Goal: Information Seeking & Learning: Learn about a topic

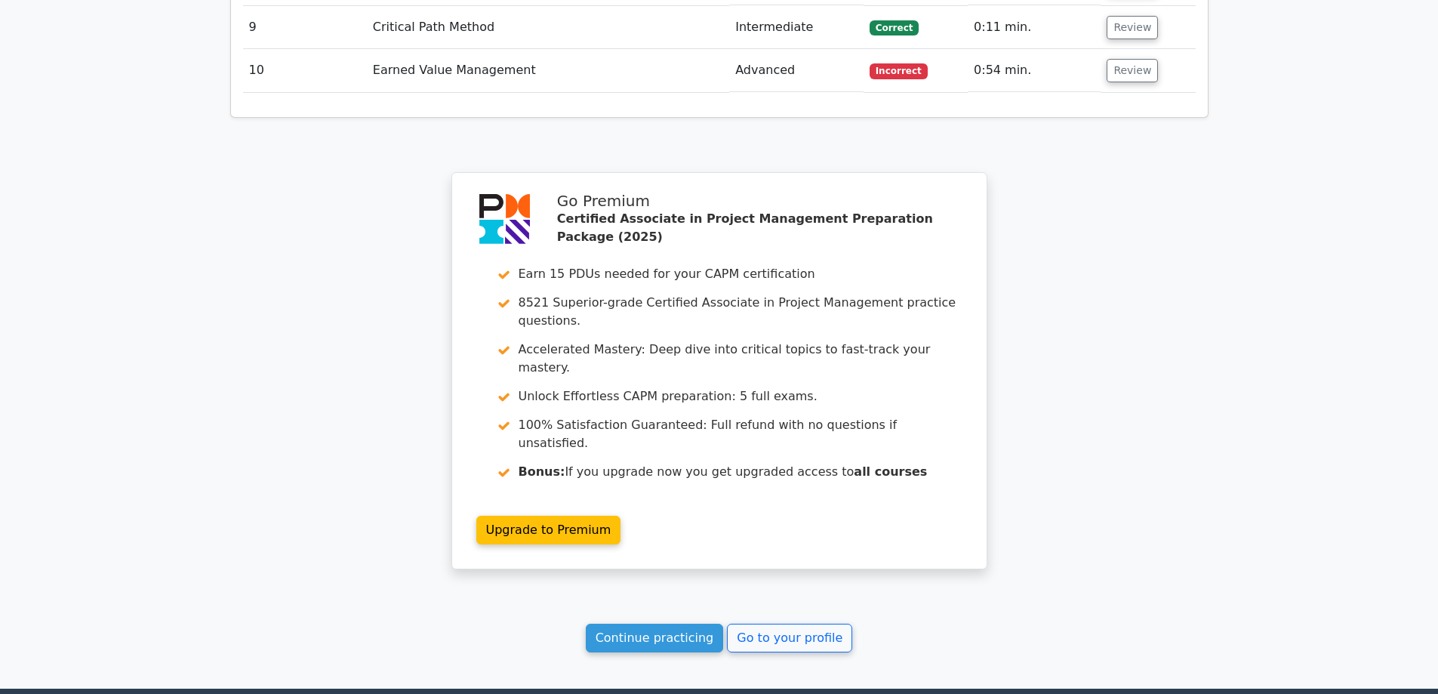
scroll to position [2654, 0]
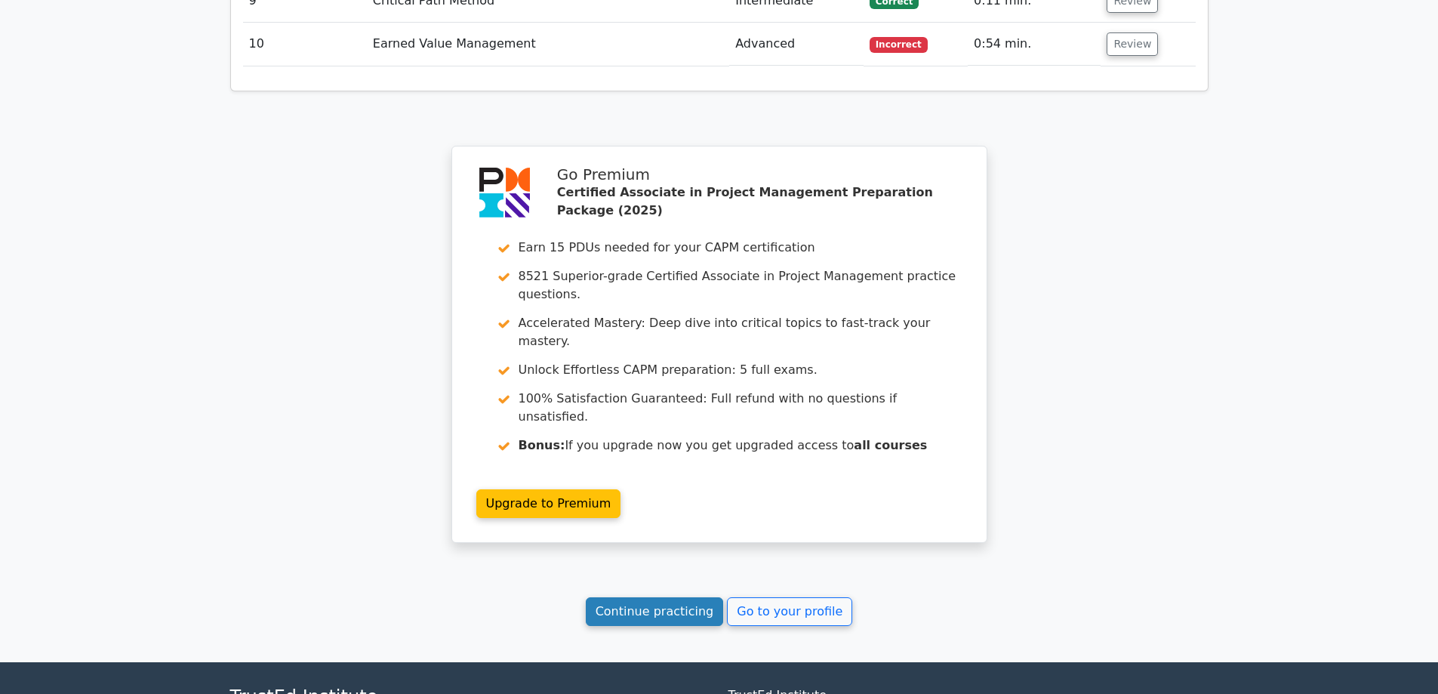
drag, startPoint x: 661, startPoint y: 466, endPoint x: 612, endPoint y: 457, distance: 49.9
click at [661, 597] on link "Continue practicing" at bounding box center [655, 611] width 138 height 29
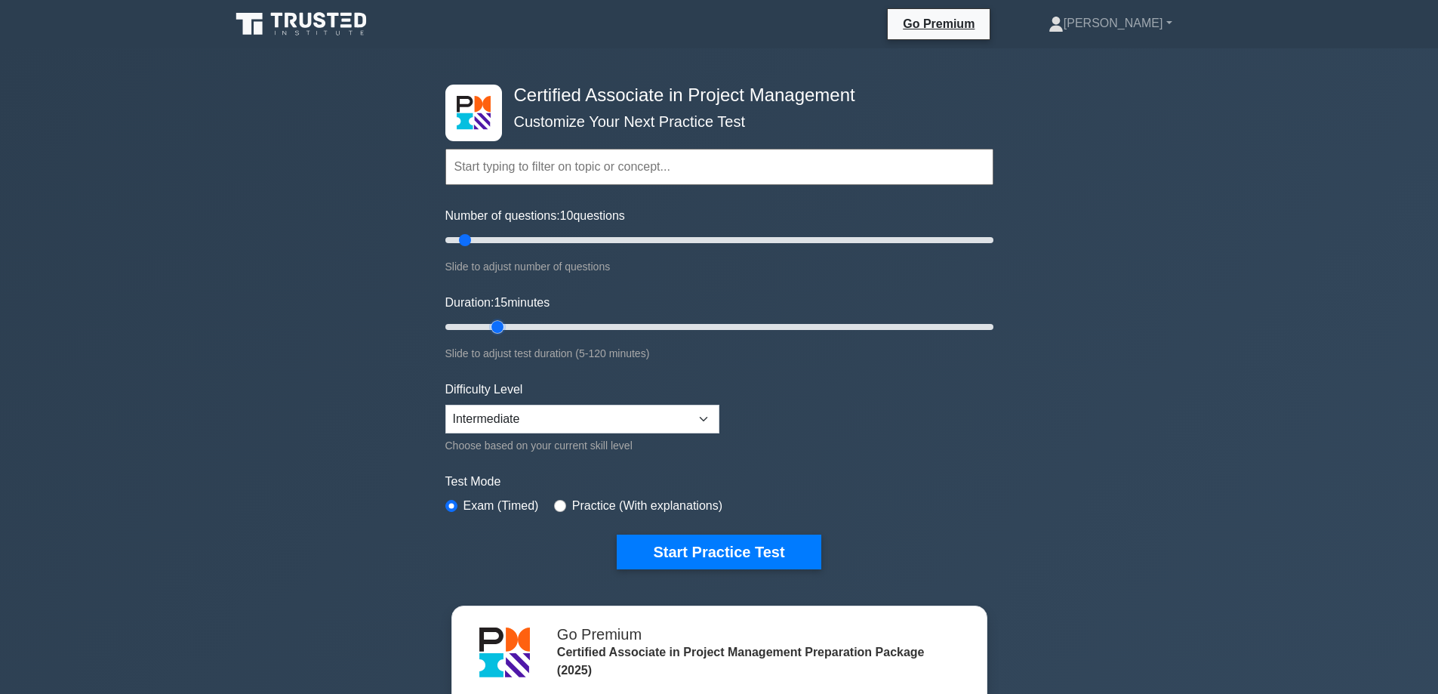
drag, startPoint x: 473, startPoint y: 327, endPoint x: 493, endPoint y: 328, distance: 20.4
type input "15"
click at [493, 328] on input "Duration: 15 minutes" at bounding box center [719, 327] width 548 height 18
click at [704, 550] on button "Start Practice Test" at bounding box center [719, 551] width 204 height 35
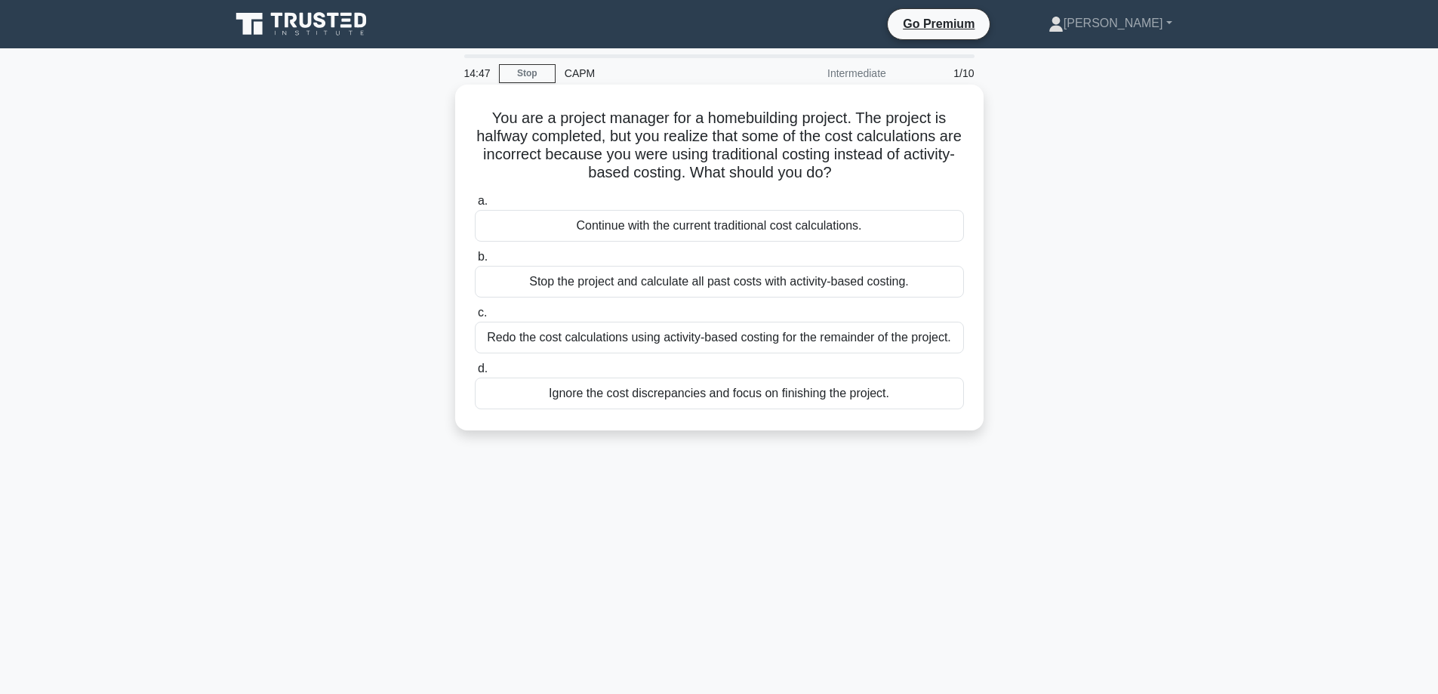
click at [680, 342] on div "Redo the cost calculations using activity-based costing for the remainder of th…" at bounding box center [719, 338] width 489 height 32
click at [475, 318] on input "c. Redo the cost calculations using activity-based costing for the remainder of…" at bounding box center [475, 313] width 0 height 10
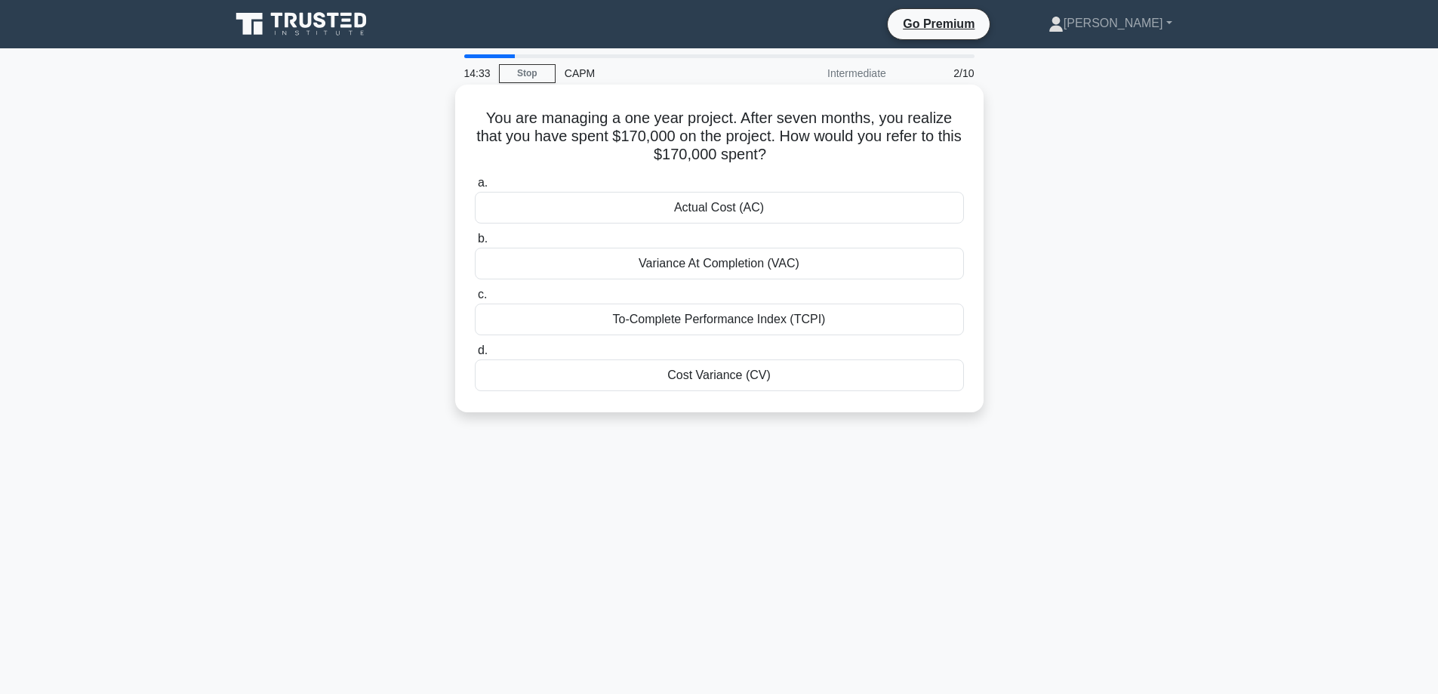
click at [707, 199] on div "Actual Cost (AC)" at bounding box center [719, 208] width 489 height 32
click at [475, 188] on input "a. Actual Cost (AC)" at bounding box center [475, 183] width 0 height 10
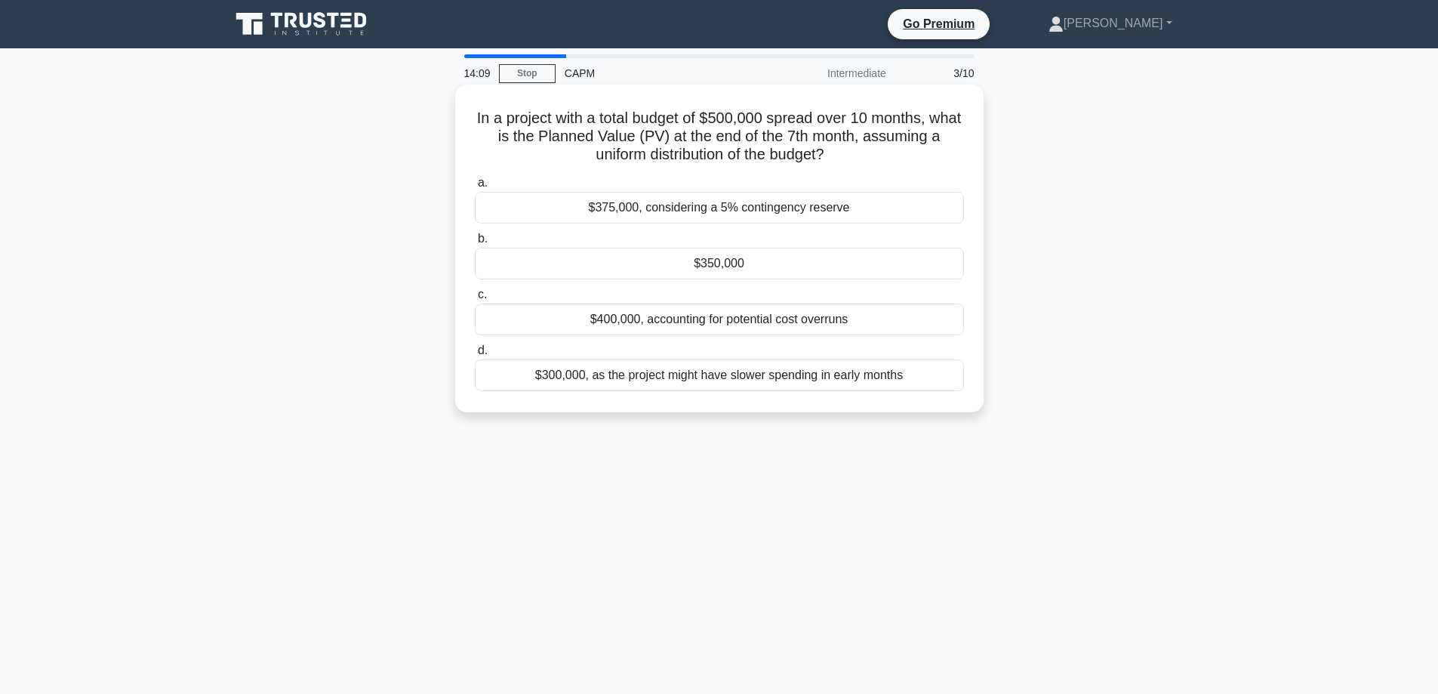
click at [638, 264] on div "$350,000" at bounding box center [719, 264] width 489 height 32
click at [475, 244] on input "b. $350,000" at bounding box center [475, 239] width 0 height 10
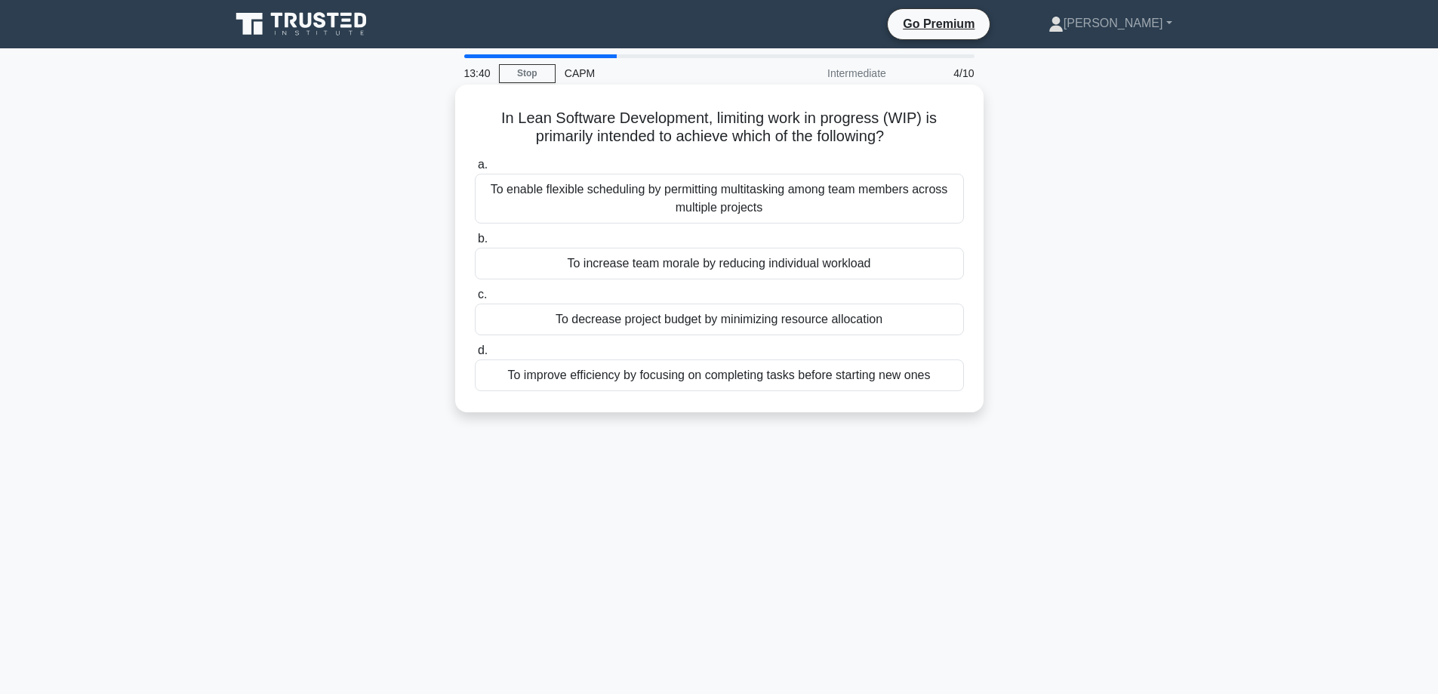
click at [707, 380] on div "To improve efficiency by focusing on completing tasks before starting new ones" at bounding box center [719, 375] width 489 height 32
click at [475, 356] on input "d. To improve efficiency by focusing on completing tasks before starting new on…" at bounding box center [475, 351] width 0 height 10
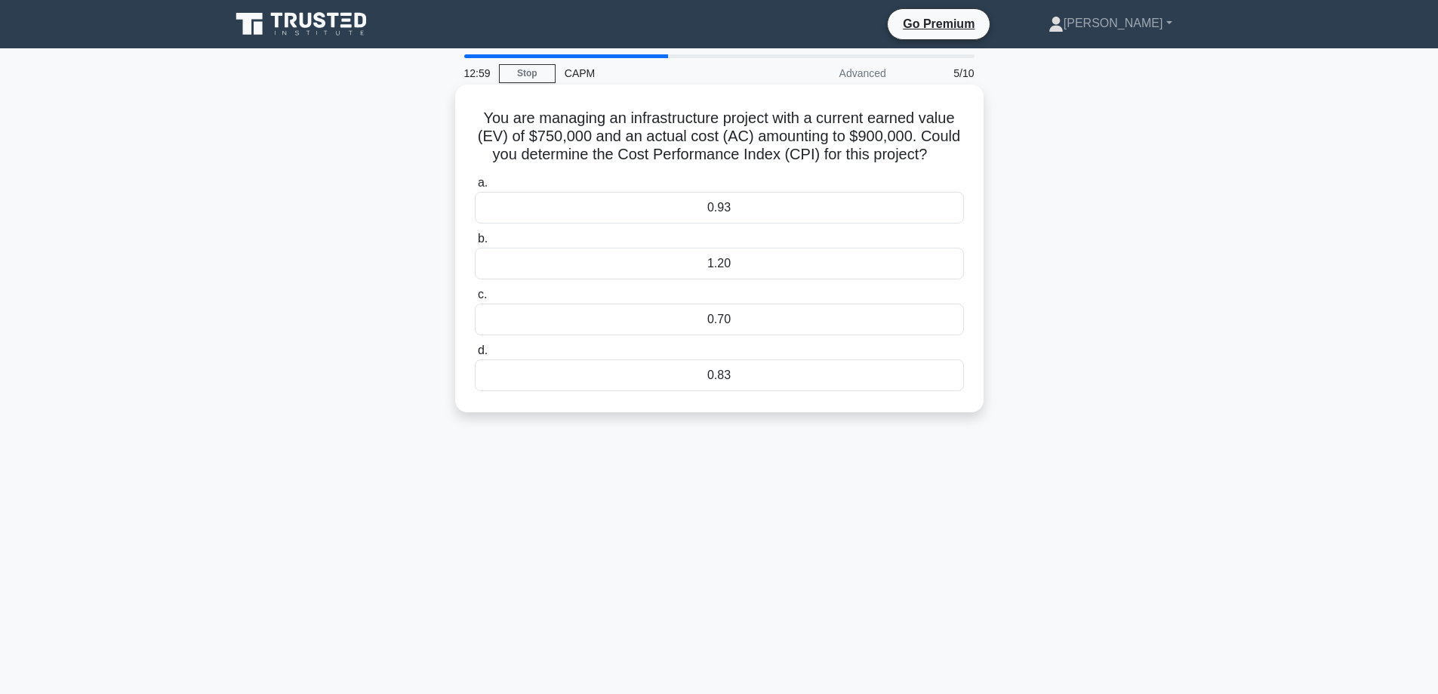
click at [717, 374] on div "0.83" at bounding box center [719, 375] width 489 height 32
click at [475, 356] on input "d. 0.83" at bounding box center [475, 351] width 0 height 10
click at [547, 322] on div "0.984" at bounding box center [719, 319] width 489 height 32
click at [475, 300] on input "c. 0.984" at bounding box center [475, 295] width 0 height 10
click at [634, 318] on div "0.867" at bounding box center [719, 319] width 489 height 32
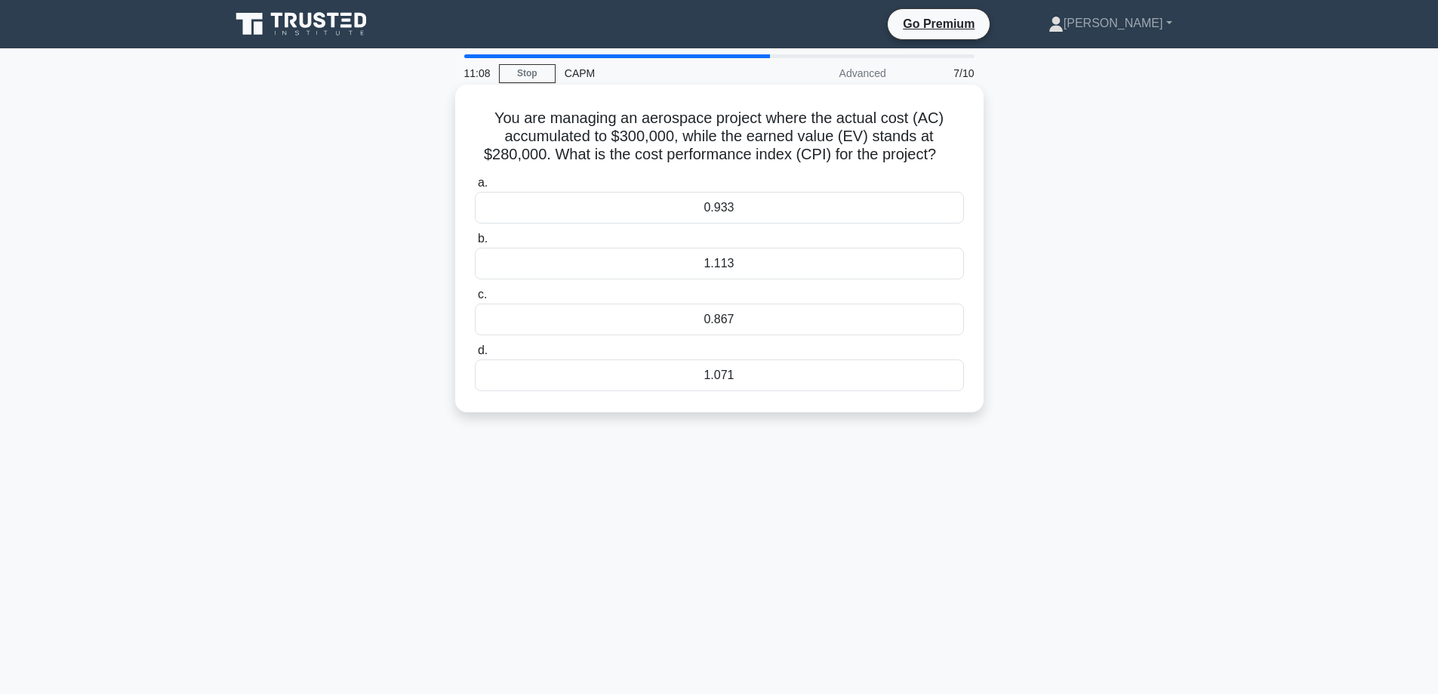
click at [475, 300] on input "c. 0.867" at bounding box center [475, 295] width 0 height 10
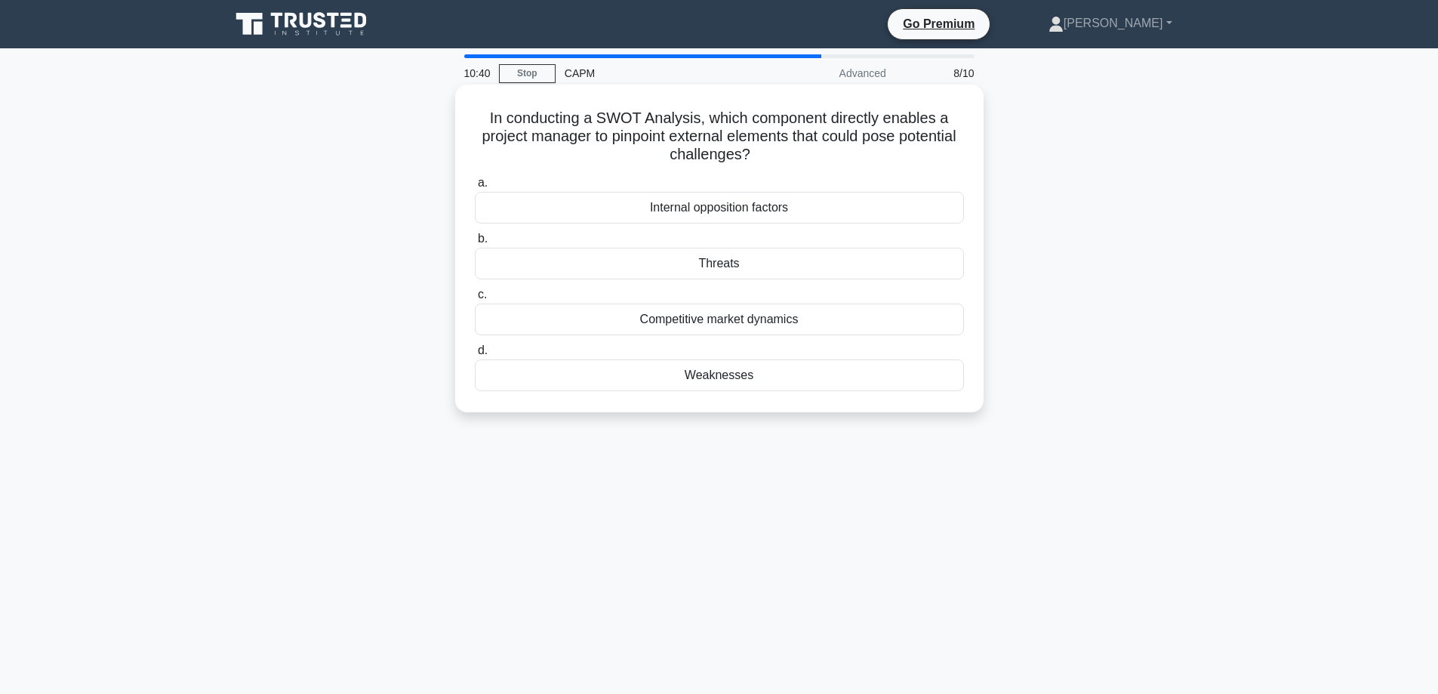
click at [693, 319] on div "Competitive market dynamics" at bounding box center [719, 319] width 489 height 32
click at [475, 300] on input "c. Competitive market dynamics" at bounding box center [475, 295] width 0 height 10
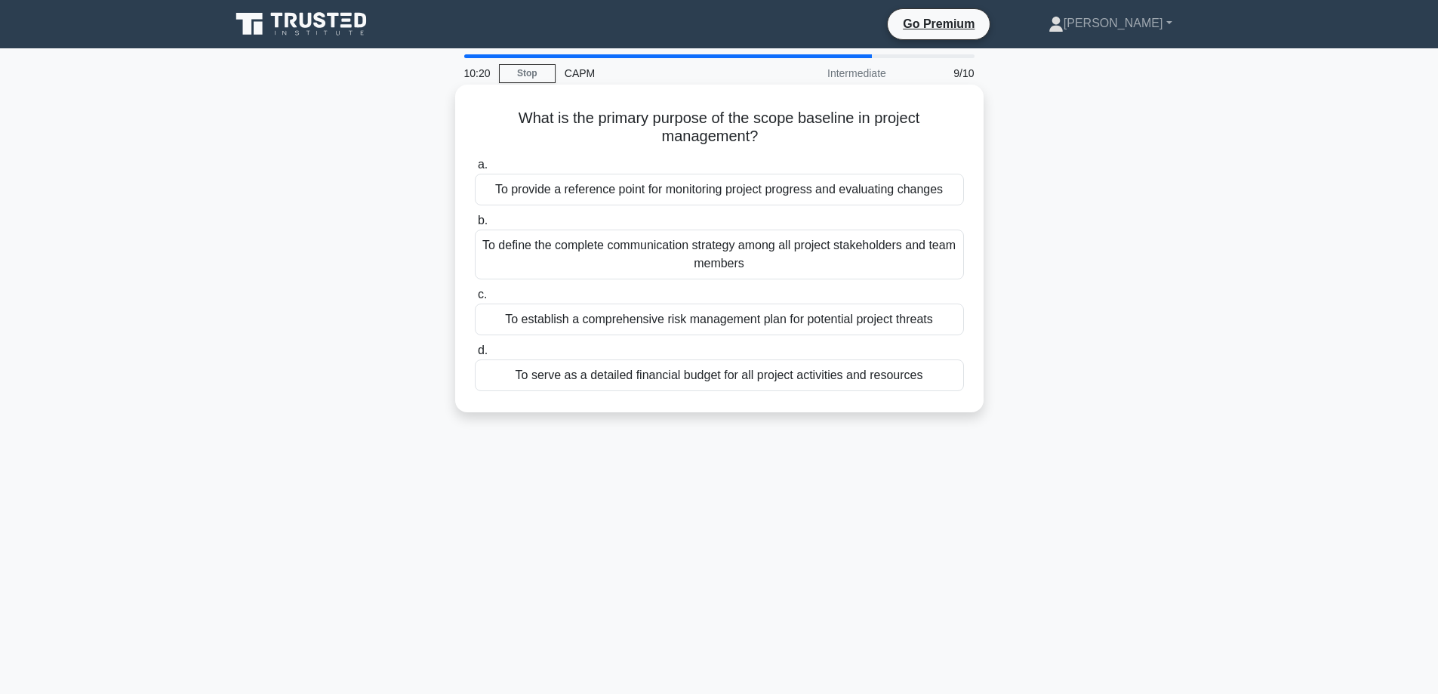
click at [686, 195] on div "To provide a reference point for monitoring project progress and evaluating cha…" at bounding box center [719, 190] width 489 height 32
click at [475, 170] on input "a. To provide a reference point for monitoring project progress and evaluating …" at bounding box center [475, 165] width 0 height 10
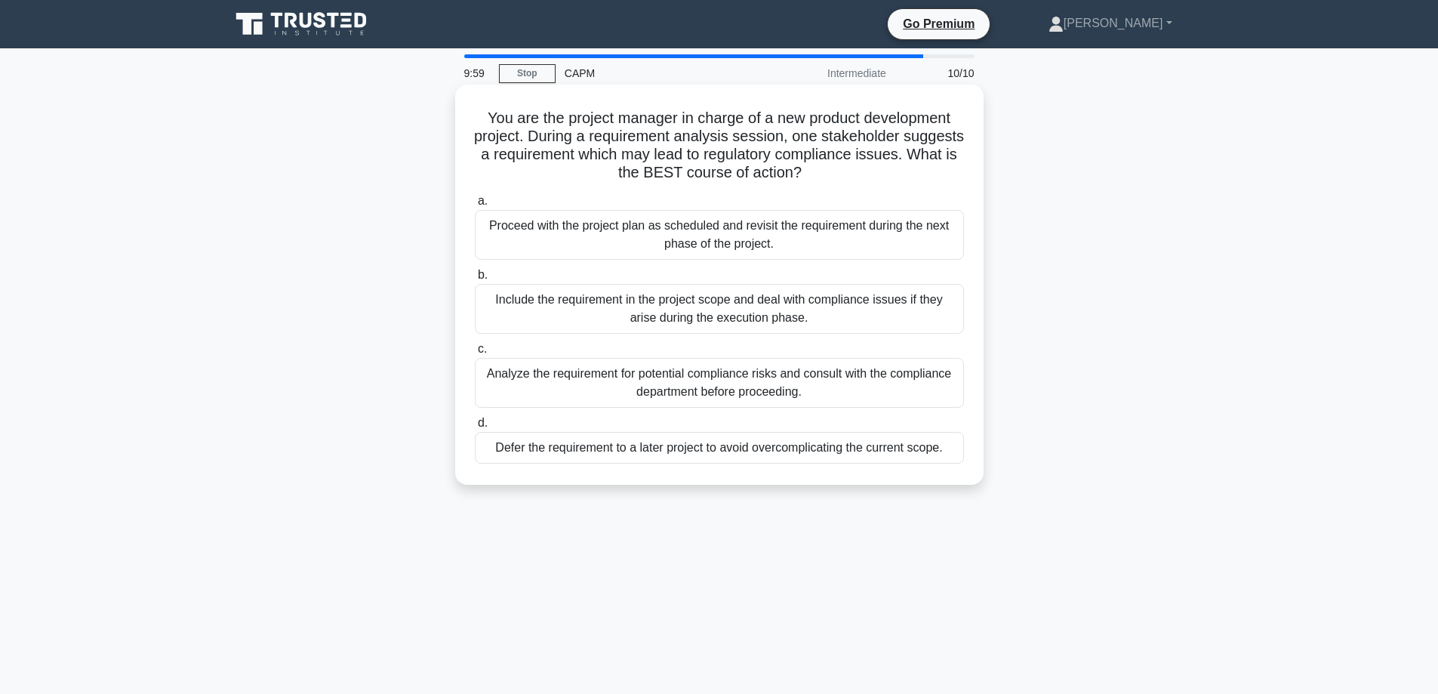
click at [733, 383] on div "Analyze the requirement for potential compliance risks and consult with the com…" at bounding box center [719, 383] width 489 height 50
click at [475, 354] on input "c. Analyze the requirement for potential compliance risks and consult with the …" at bounding box center [475, 349] width 0 height 10
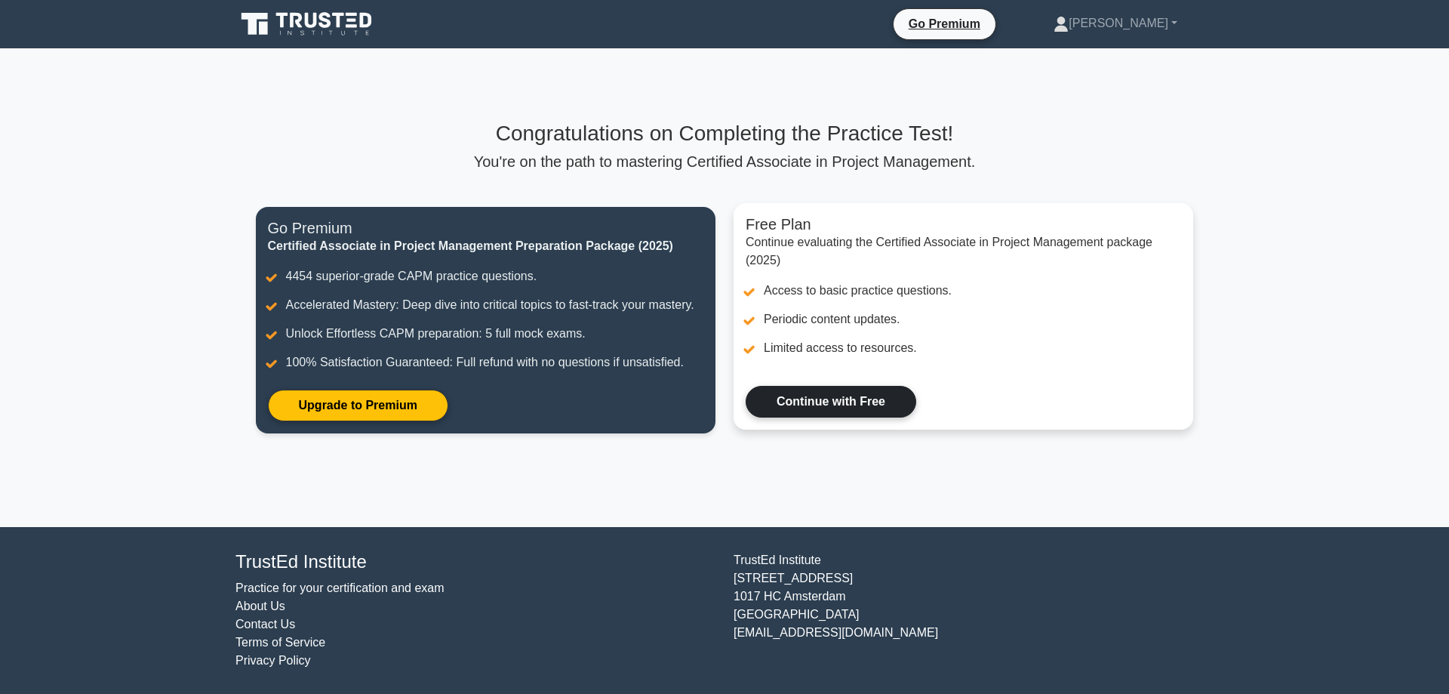
click at [810, 410] on link "Continue with Free" at bounding box center [831, 402] width 171 height 32
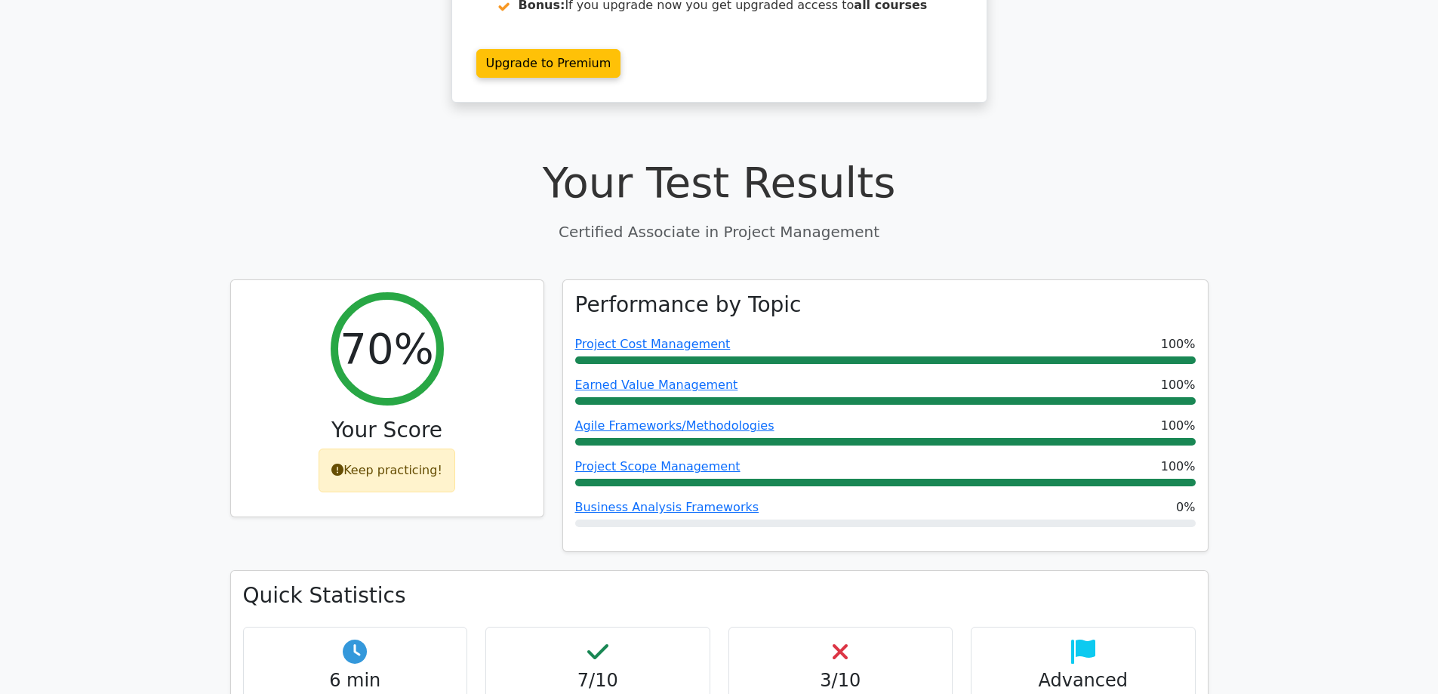
scroll to position [377, 0]
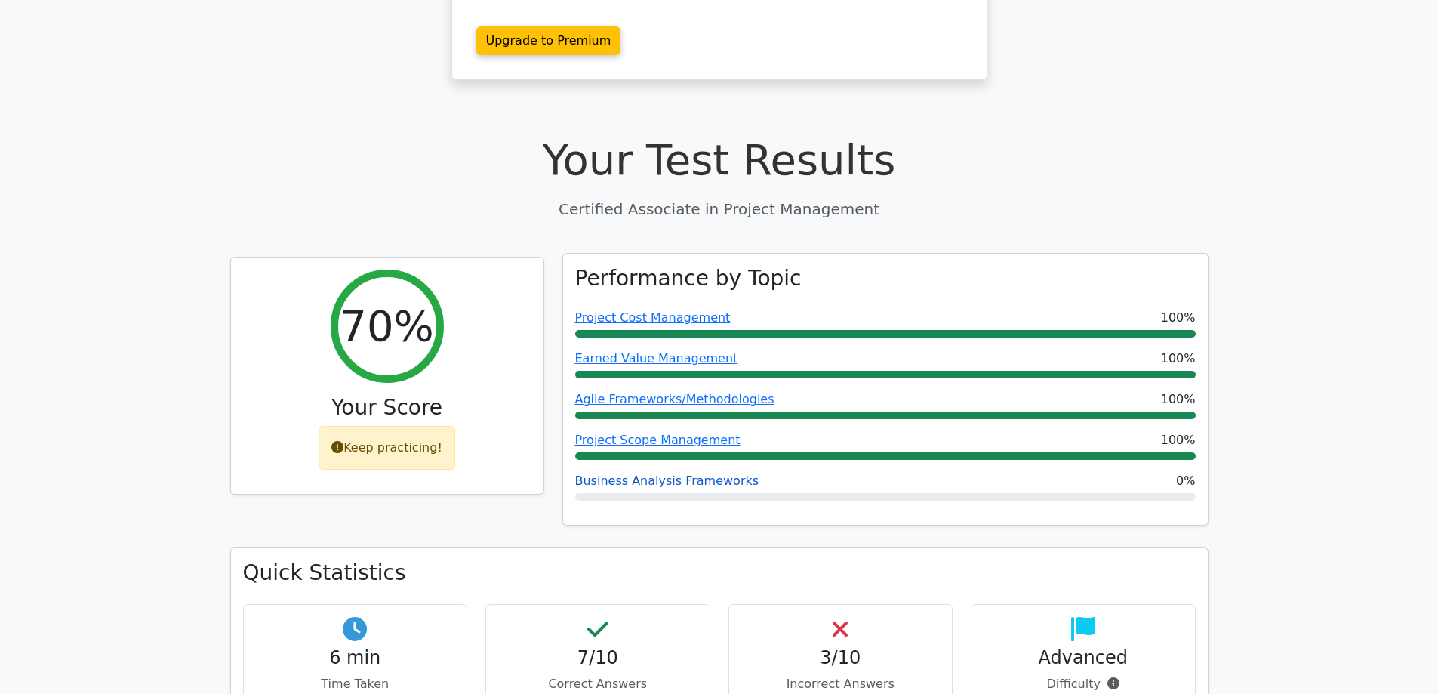
click at [611, 473] on link "Business Analysis Frameworks" at bounding box center [667, 480] width 184 height 14
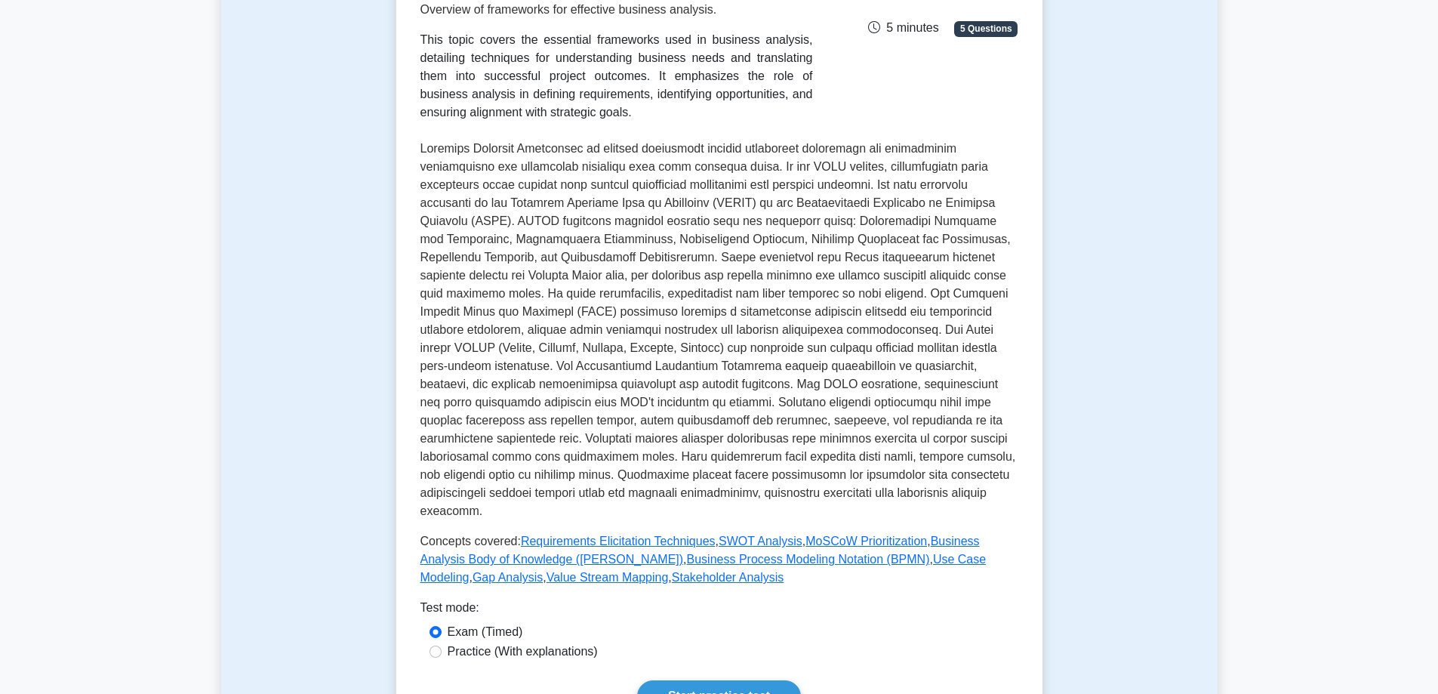
scroll to position [453, 0]
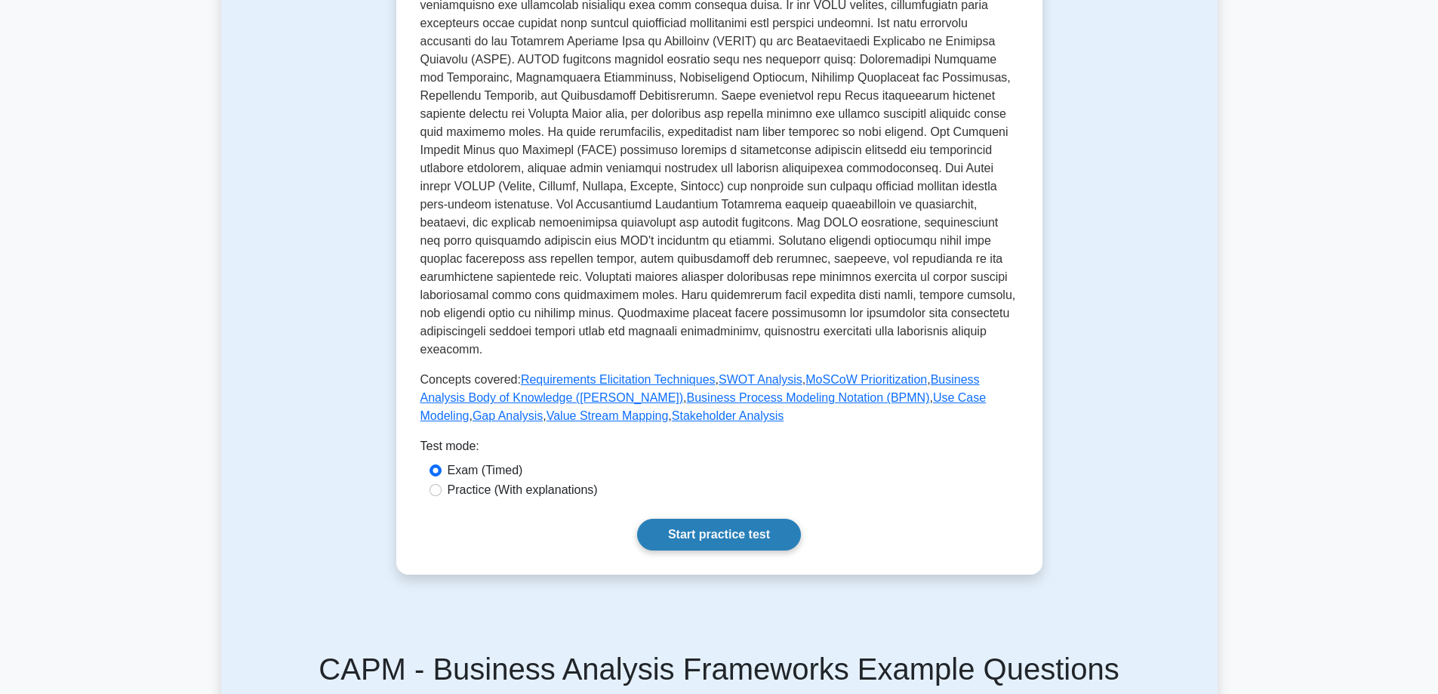
click at [705, 519] on link "Start practice test" at bounding box center [719, 535] width 164 height 32
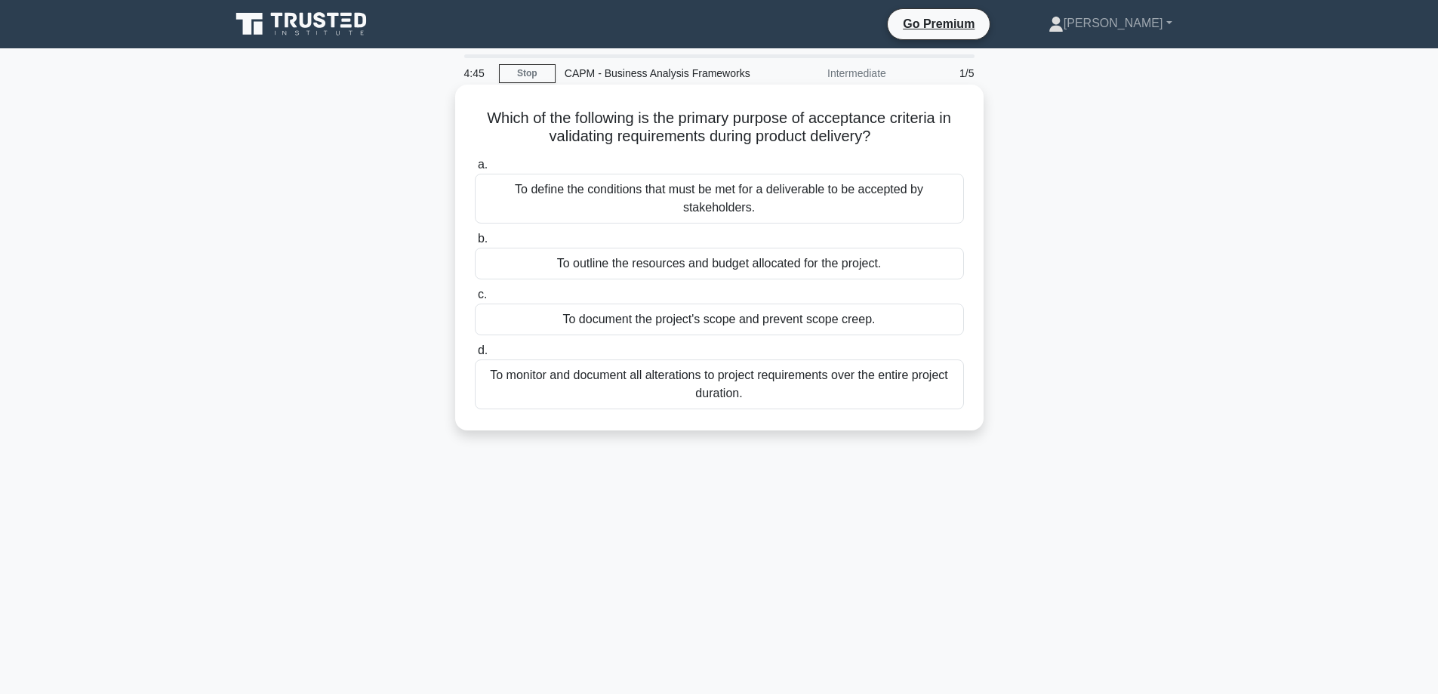
click at [722, 189] on div "To define the conditions that must be met for a deliverable to be accepted by s…" at bounding box center [719, 199] width 489 height 50
click at [475, 170] on input "a. To define the conditions that must be met for a deliverable to be accepted b…" at bounding box center [475, 165] width 0 height 10
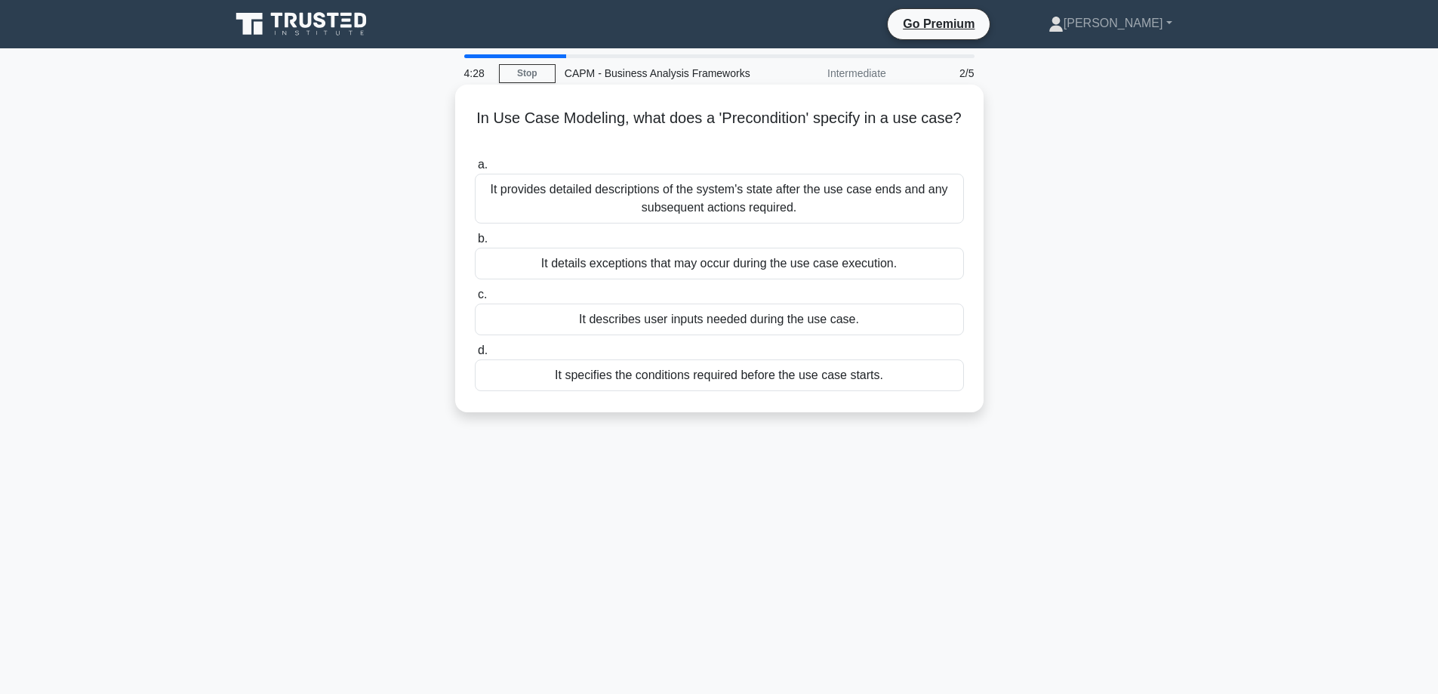
click at [688, 373] on div "It specifies the conditions required before the use case starts." at bounding box center [719, 375] width 489 height 32
click at [475, 356] on input "d. It specifies the conditions required before the use case starts." at bounding box center [475, 351] width 0 height 10
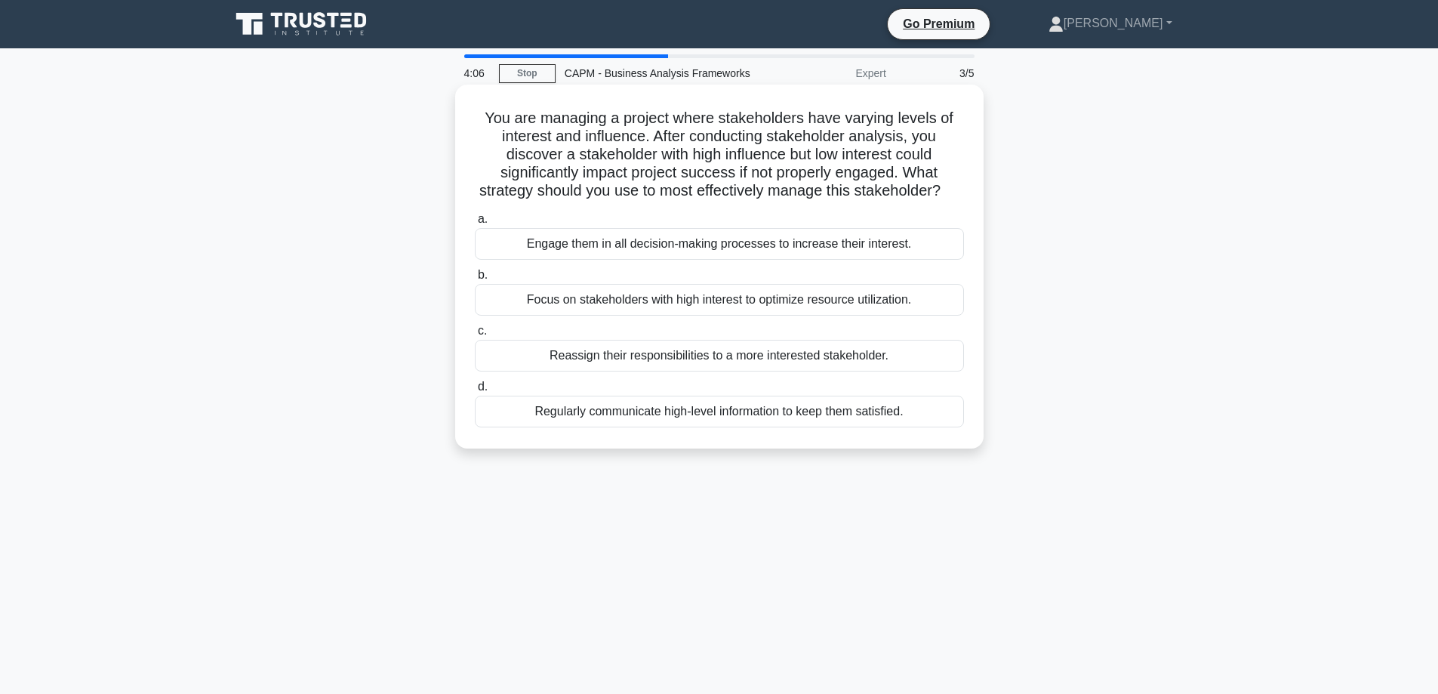
click at [721, 260] on div "Engage them in all decision-making processes to increase their interest." at bounding box center [719, 244] width 489 height 32
click at [475, 224] on input "a. Engage them in all decision-making processes to increase their interest." at bounding box center [475, 219] width 0 height 10
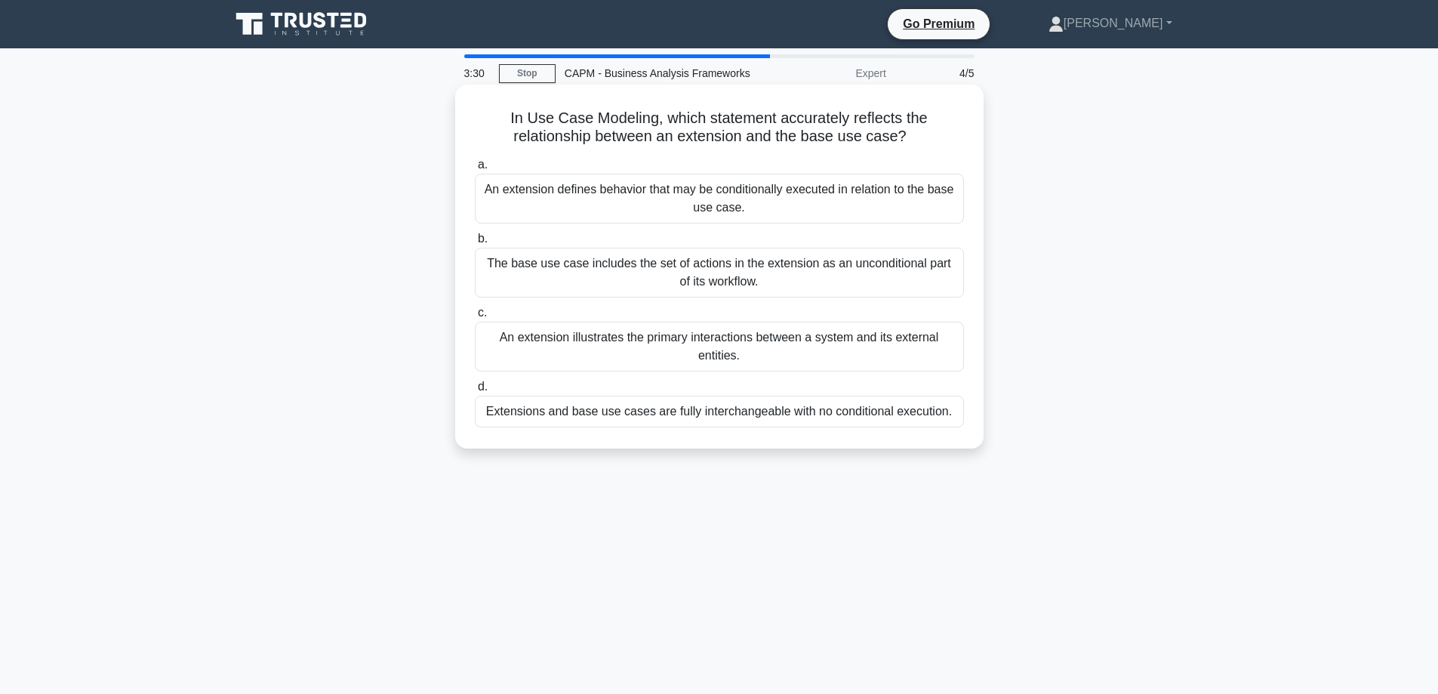
click at [724, 199] on div "An extension defines behavior that may be conditionally executed in relation to…" at bounding box center [719, 199] width 489 height 50
click at [475, 170] on input "a. An extension defines behavior that may be conditionally executed in relation…" at bounding box center [475, 165] width 0 height 10
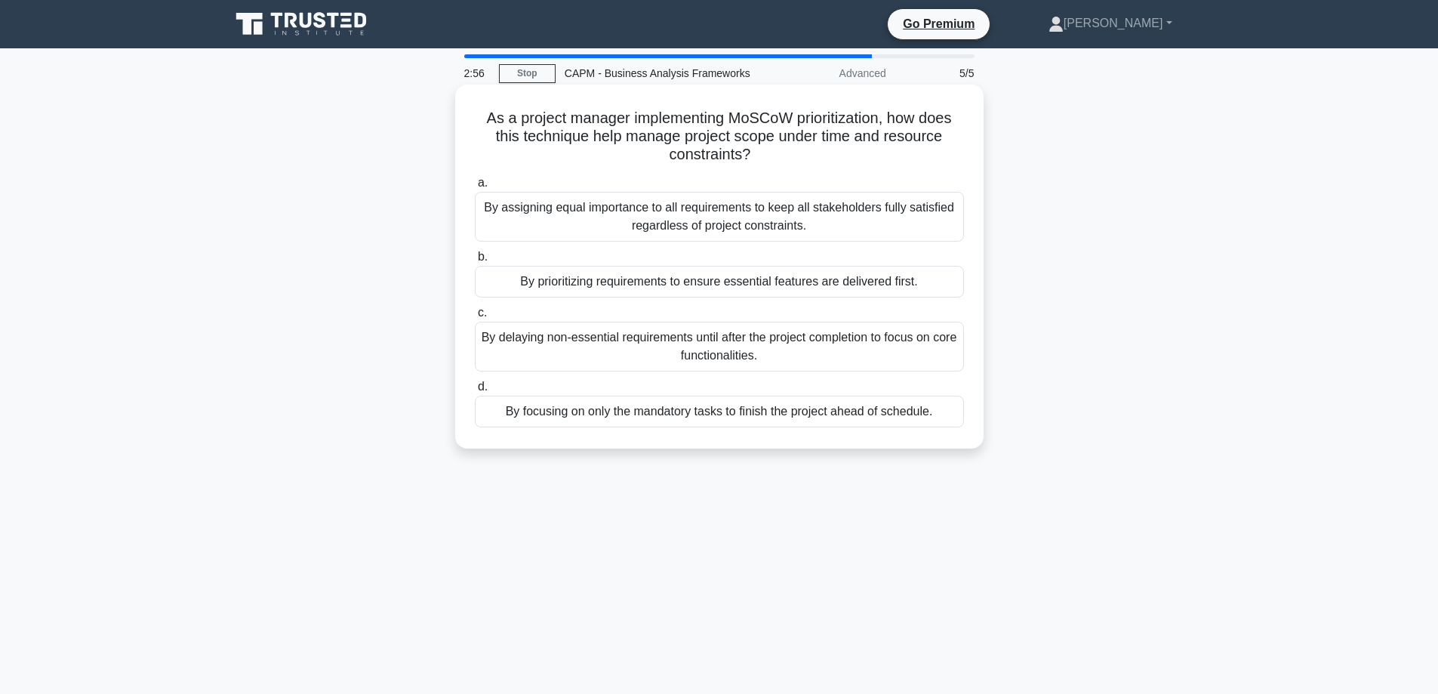
click at [629, 286] on div "By prioritizing requirements to ensure essential features are delivered first." at bounding box center [719, 282] width 489 height 32
click at [475, 262] on input "b. By prioritizing requirements to ensure essential features are delivered firs…" at bounding box center [475, 257] width 0 height 10
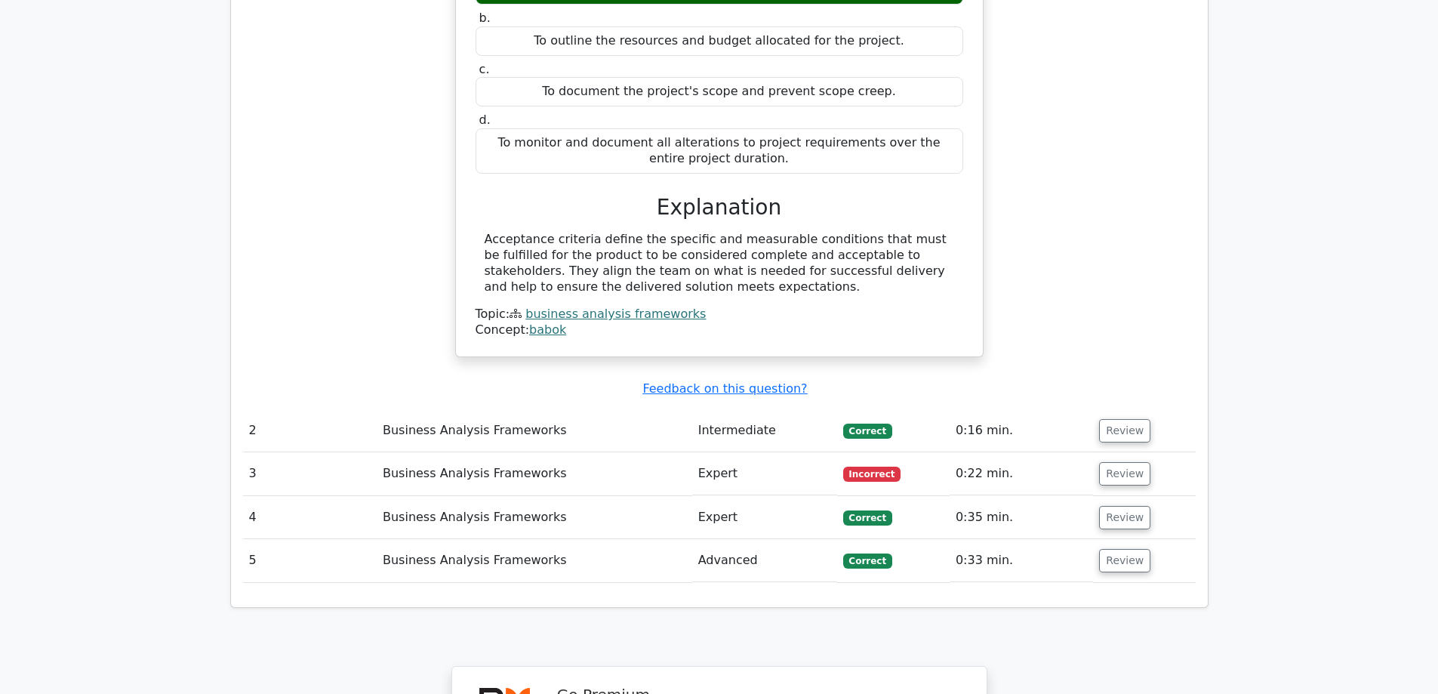
scroll to position [1359, 0]
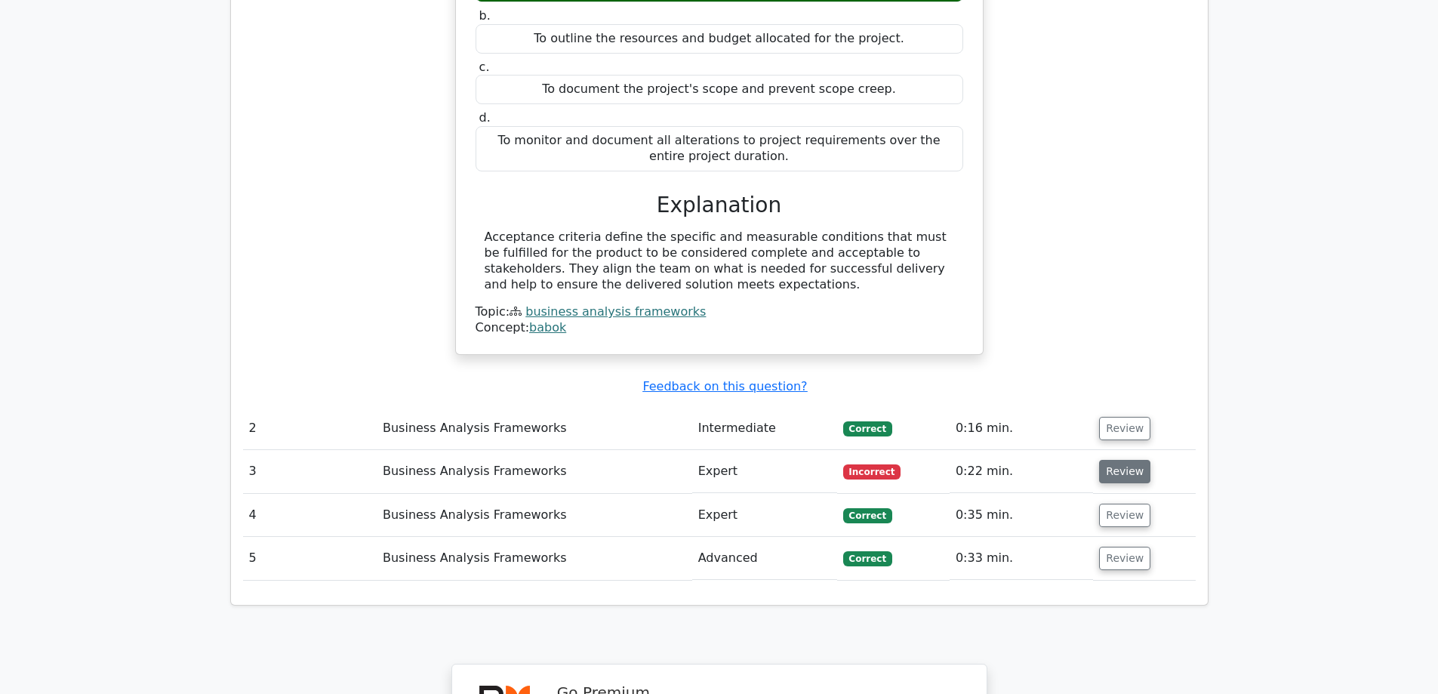
click at [1126, 460] on button "Review" at bounding box center [1124, 471] width 51 height 23
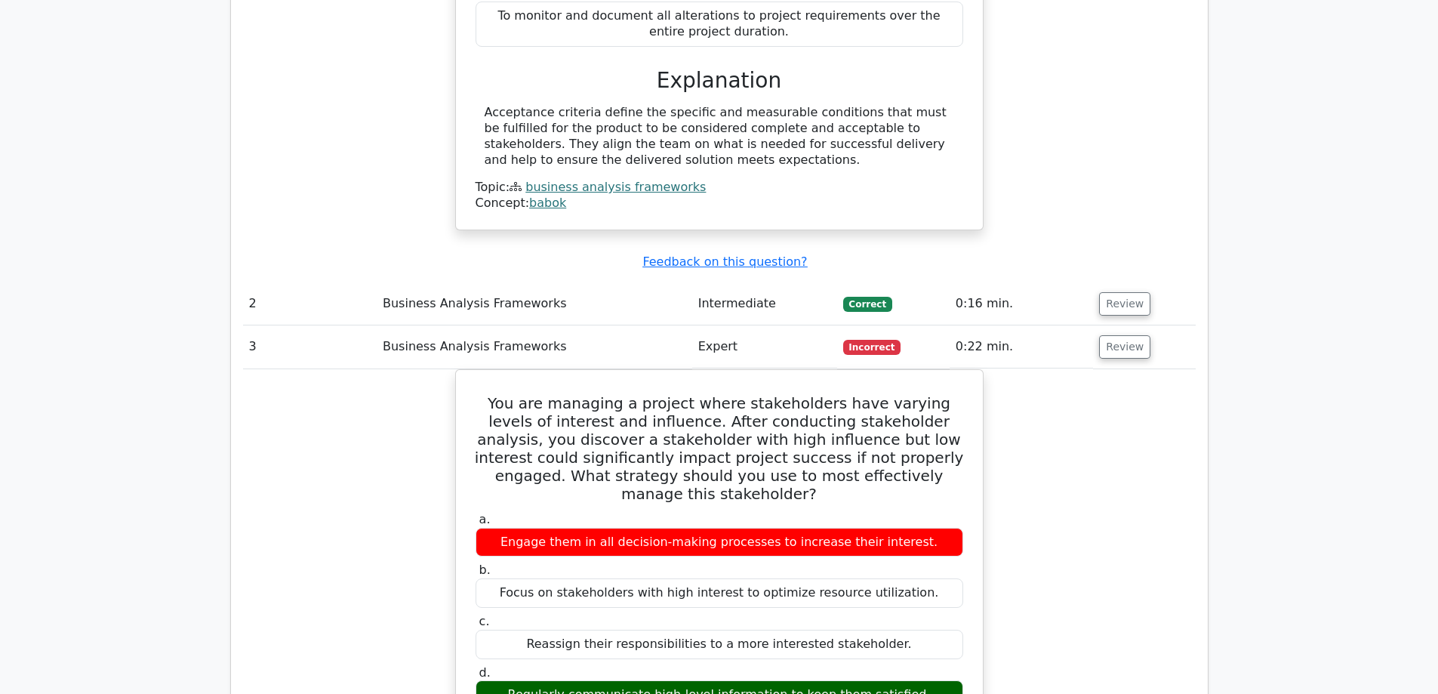
scroll to position [1283, 0]
